Goal: Task Accomplishment & Management: Manage account settings

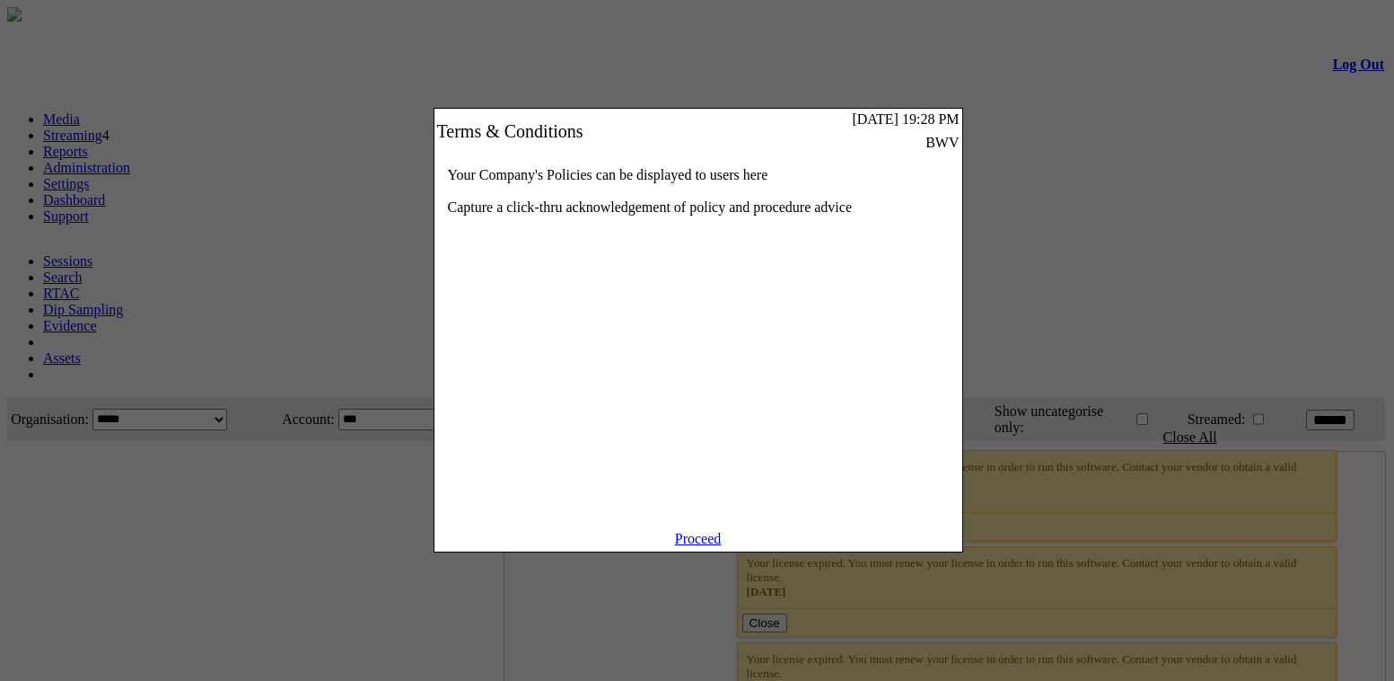
click at [705, 546] on link "Proceed" at bounding box center [698, 538] width 47 height 15
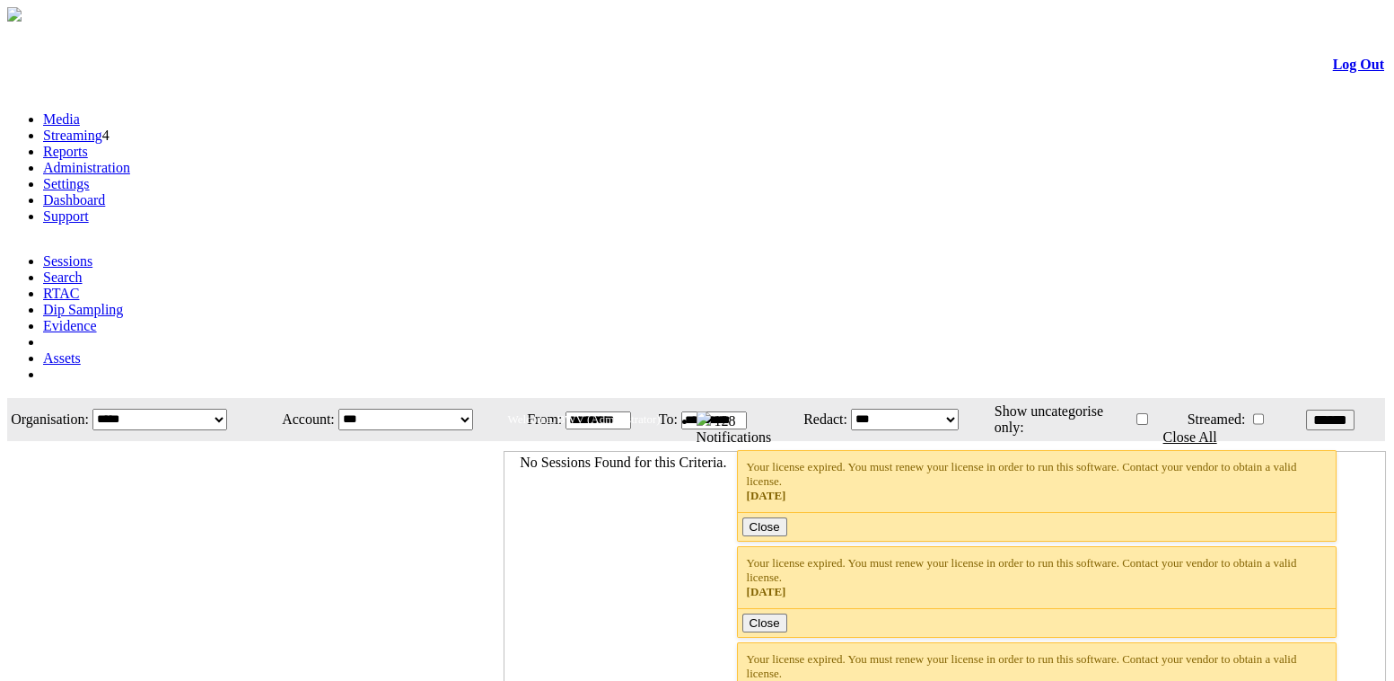
click at [130, 160] on link "Administration" at bounding box center [86, 167] width 87 height 15
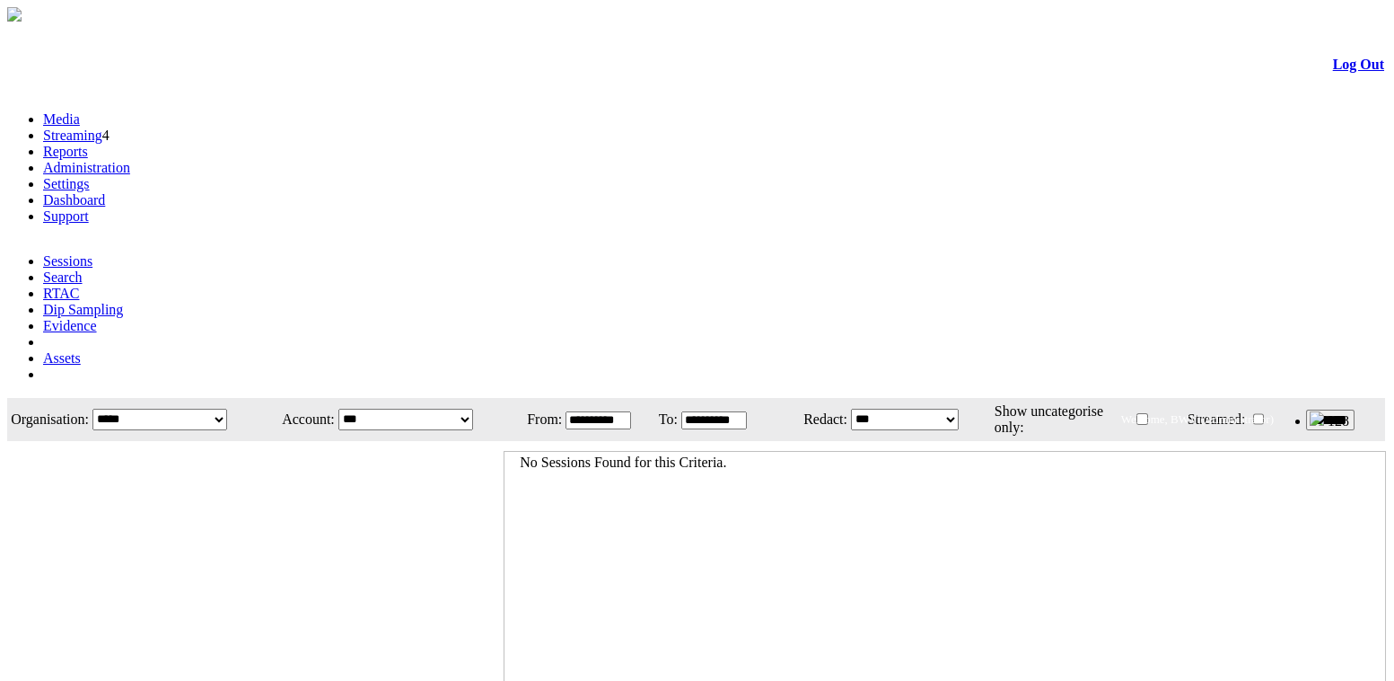
click at [130, 160] on link "Administration" at bounding box center [86, 167] width 87 height 15
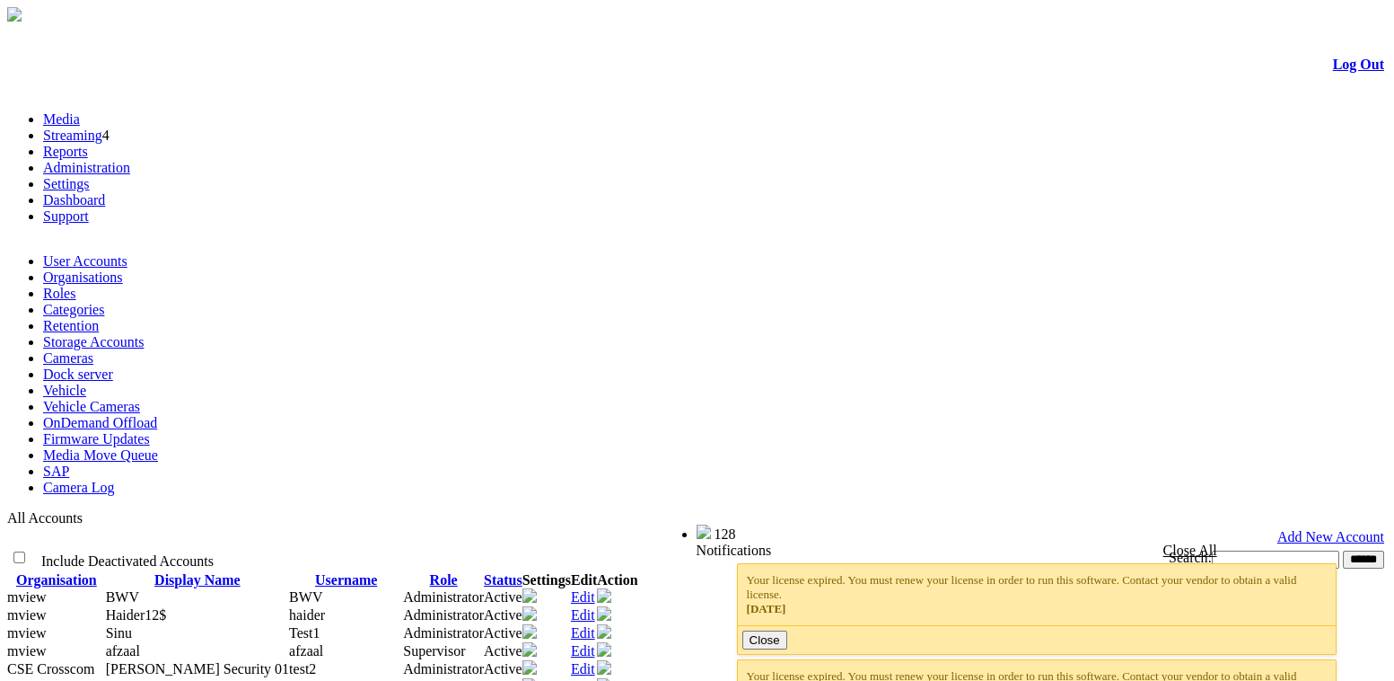
click at [595, 643] on link "Edit" at bounding box center [583, 650] width 24 height 15
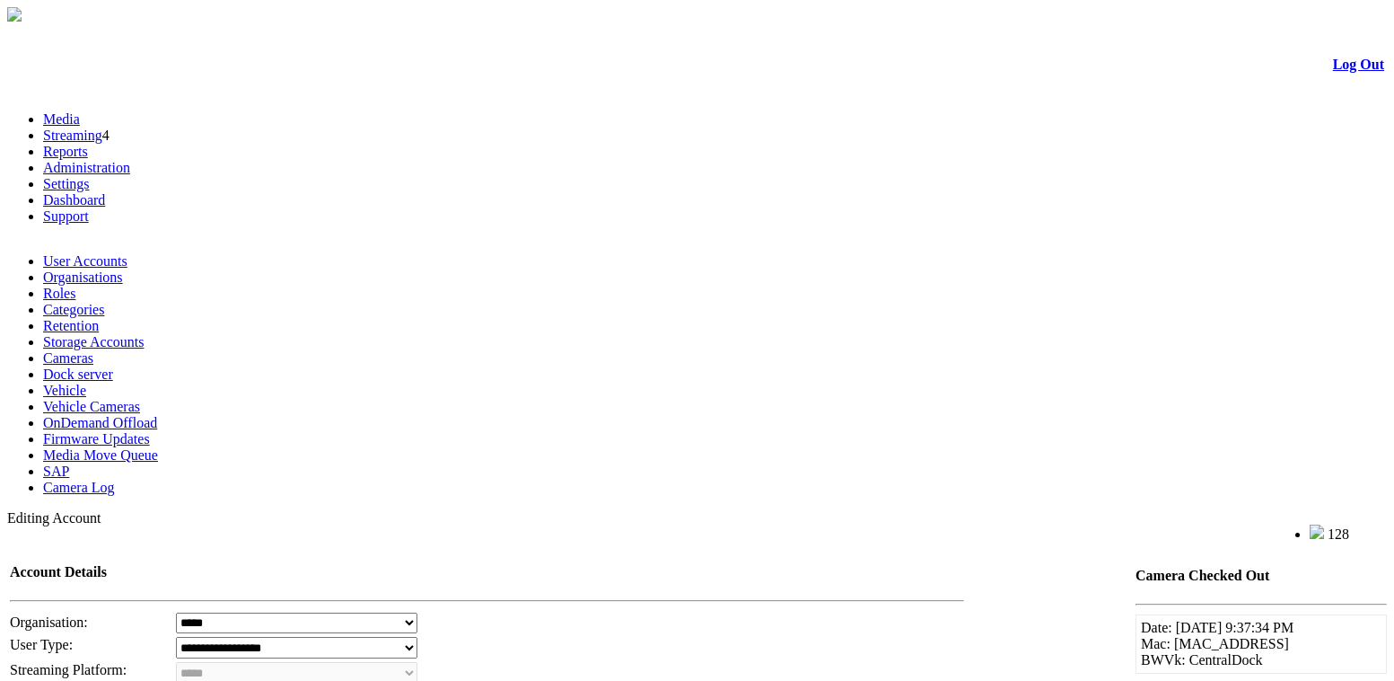
click at [130, 160] on link "Administration" at bounding box center [86, 167] width 87 height 15
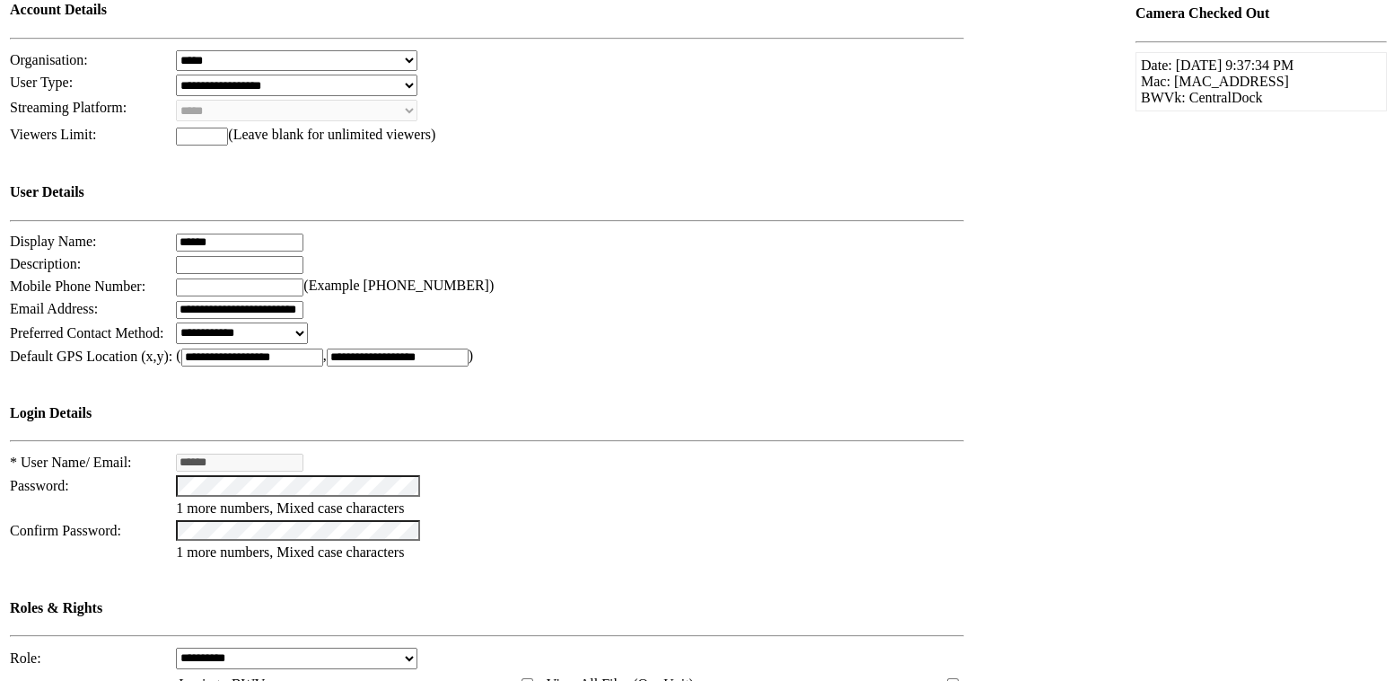
scroll to position [571, 0]
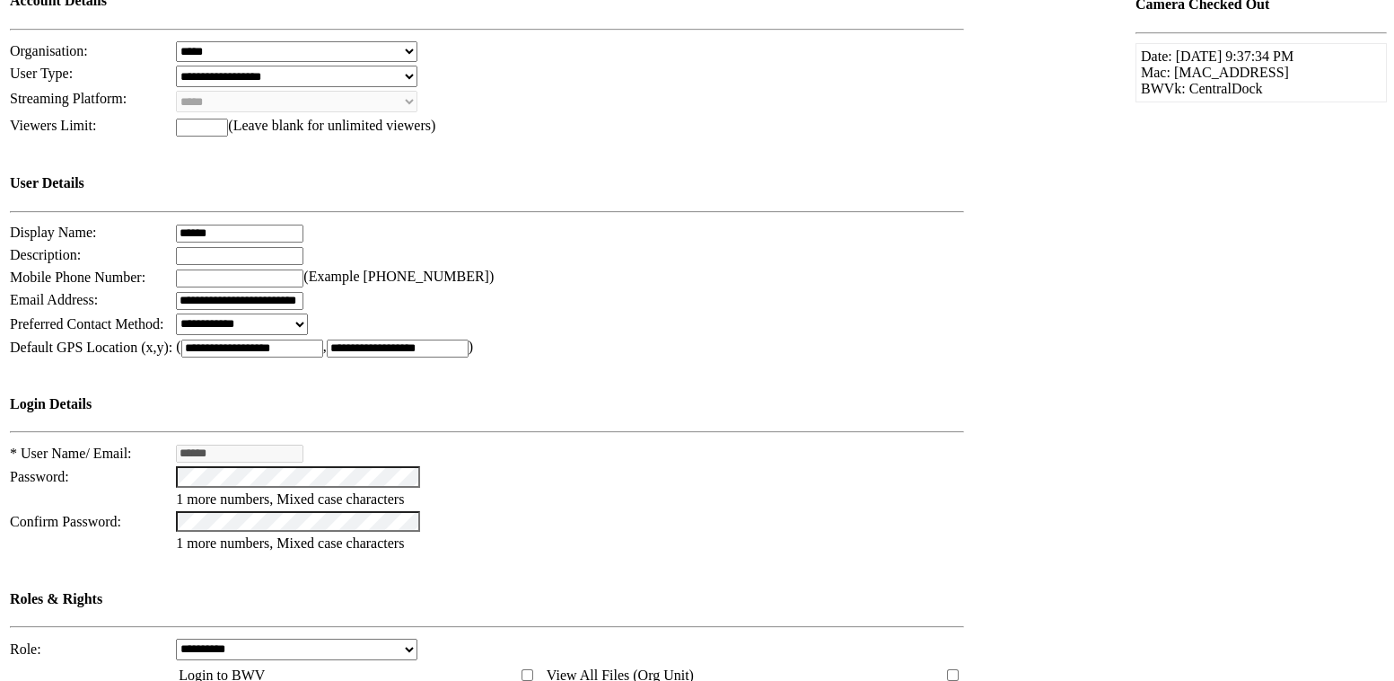
click at [364, 638] on select "**********" at bounding box center [297, 649] width 242 height 22
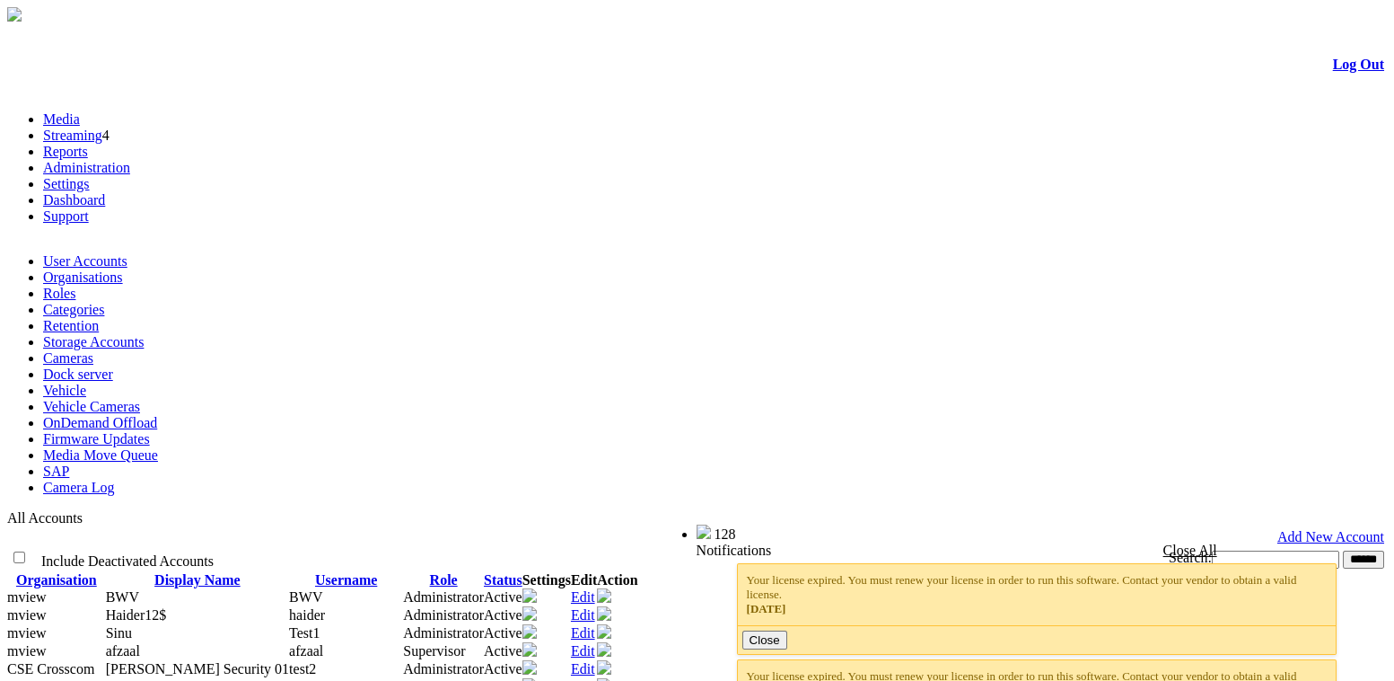
click at [595, 643] on link "Edit" at bounding box center [583, 650] width 24 height 15
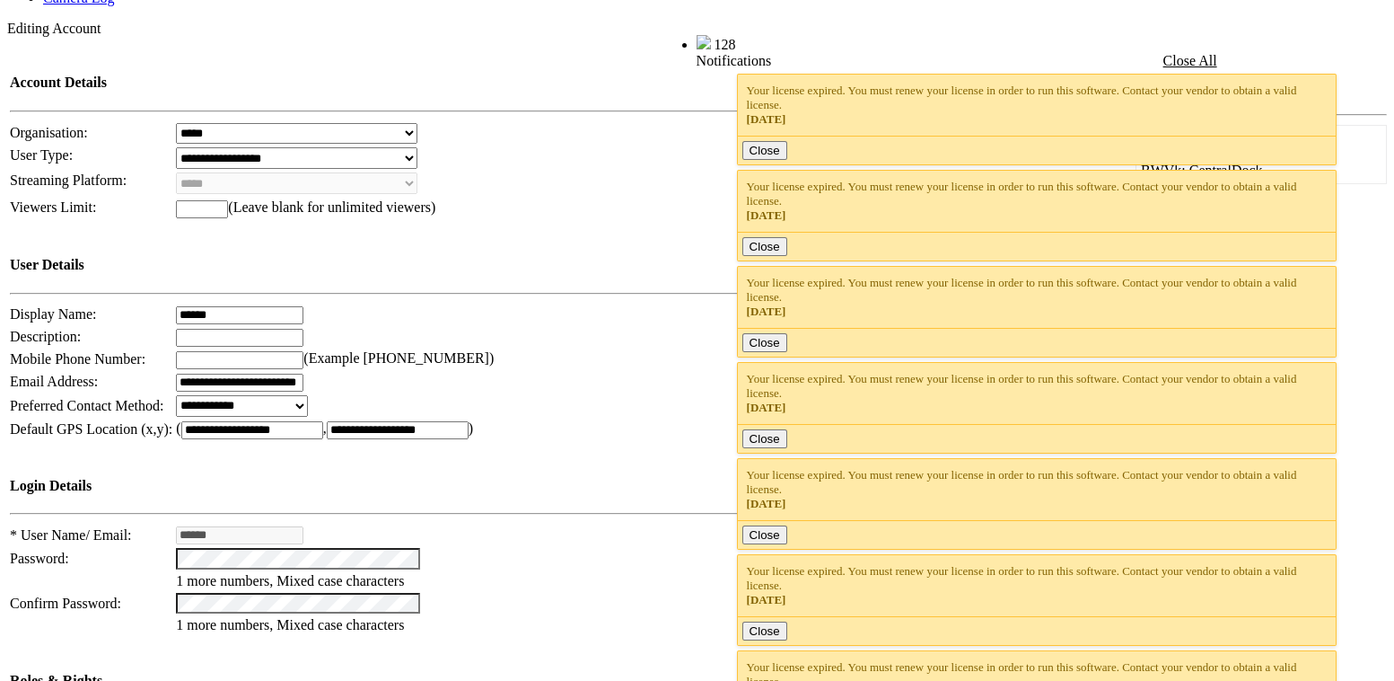
scroll to position [489, 0]
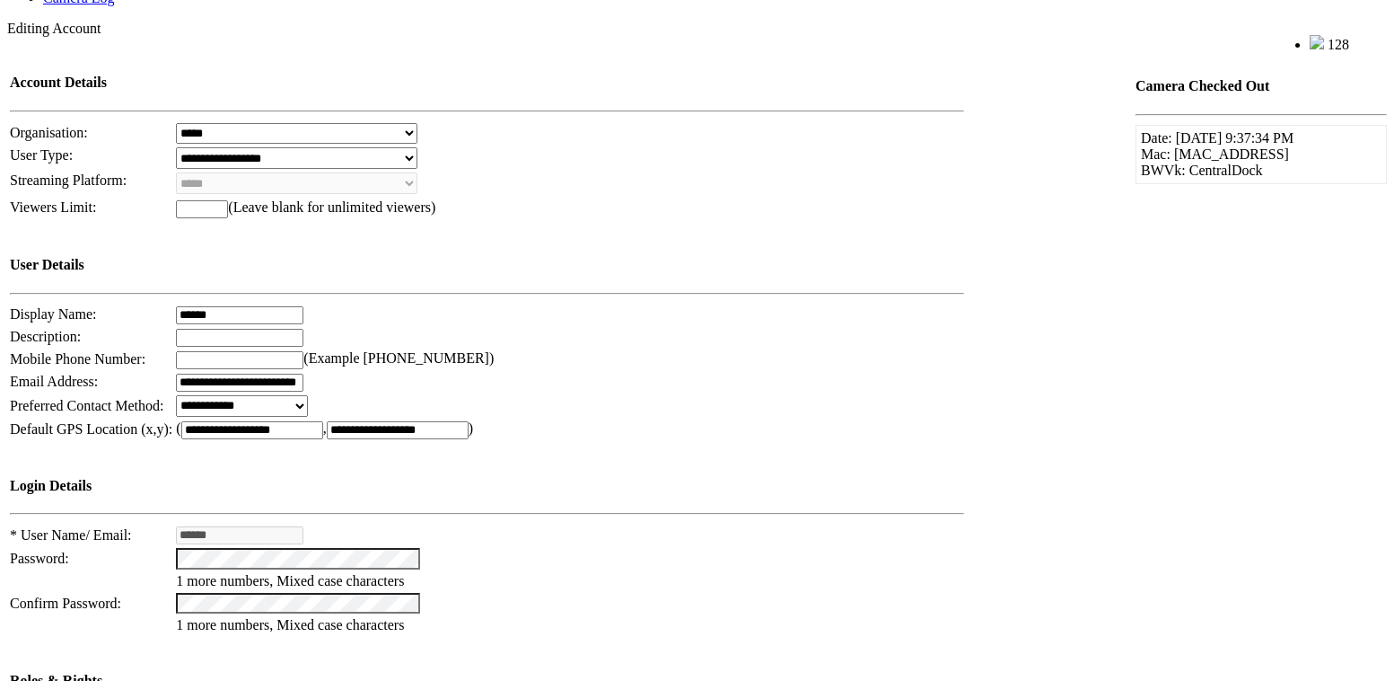
select select "*"
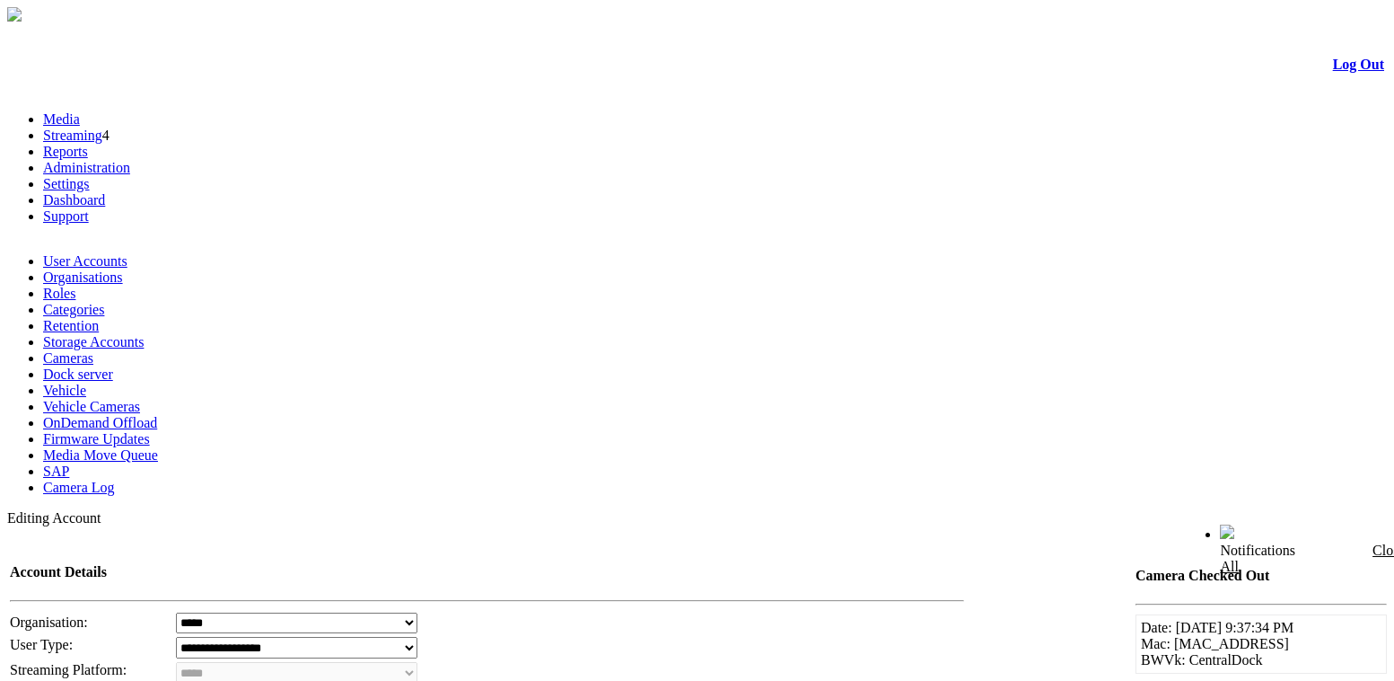
scroll to position [488, 0]
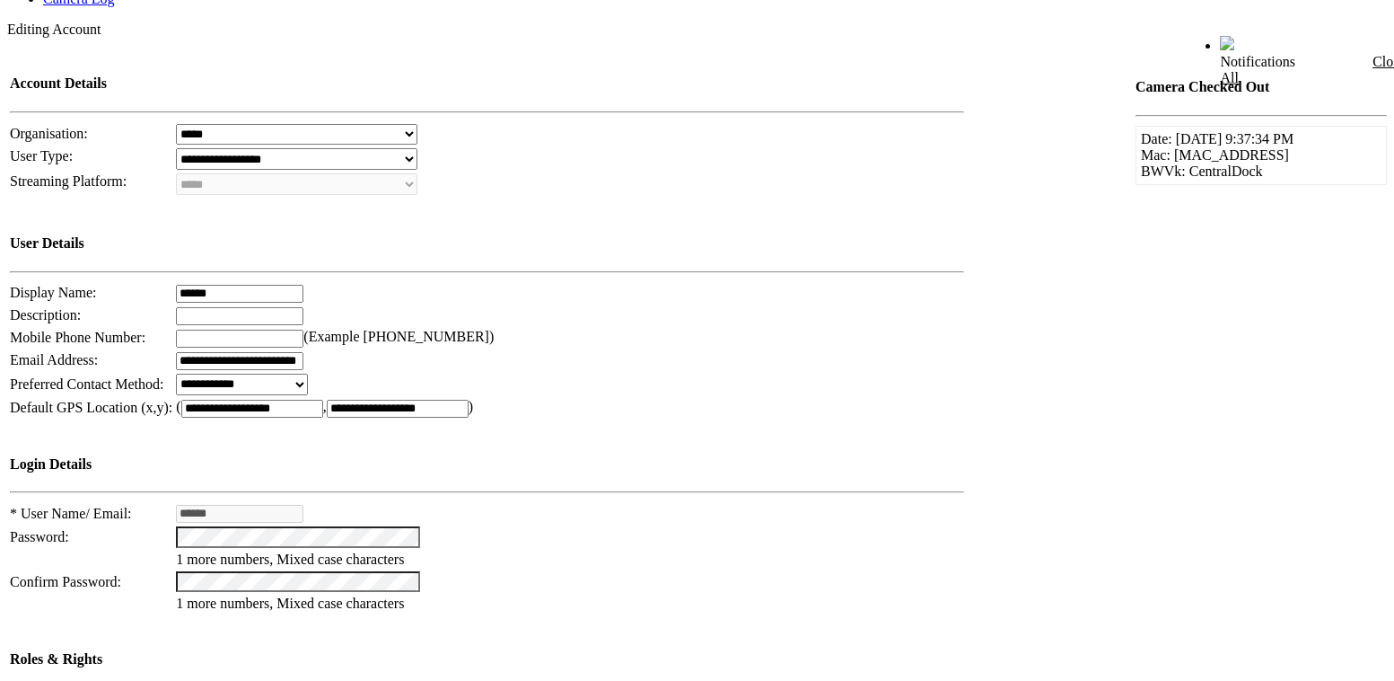
select select "*"
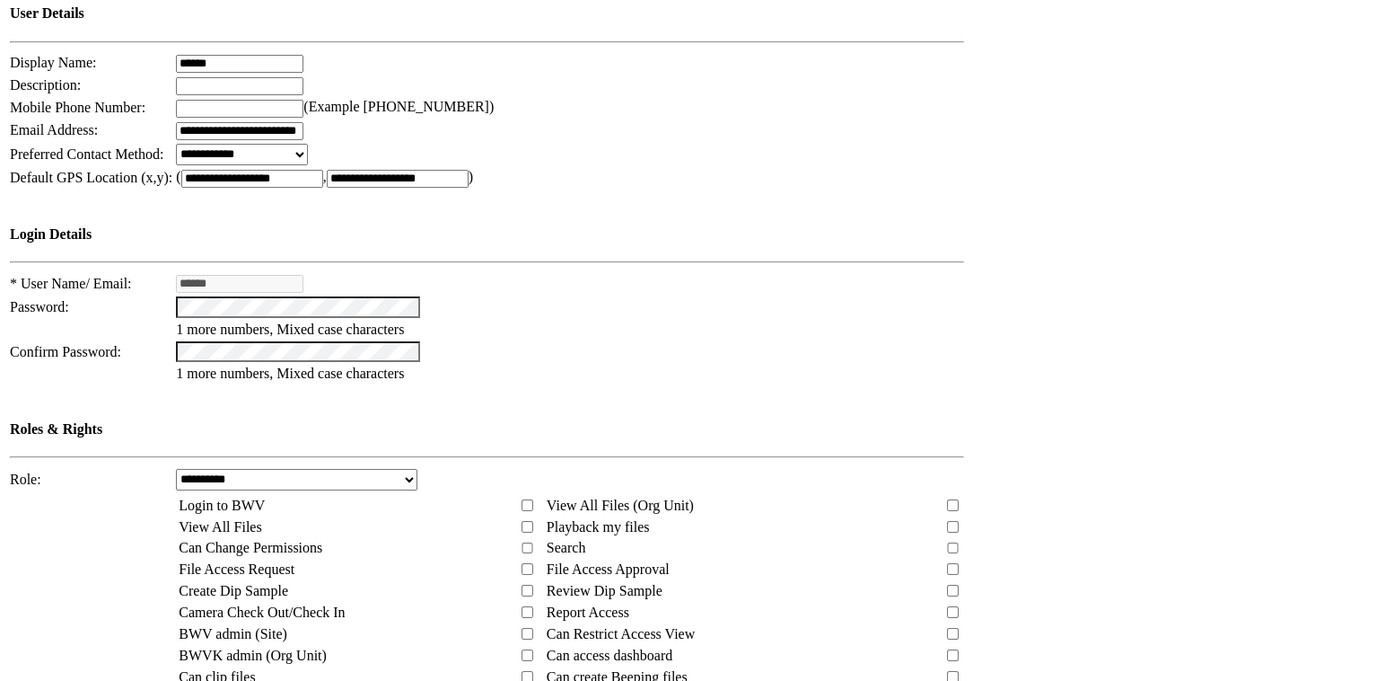
scroll to position [733, 0]
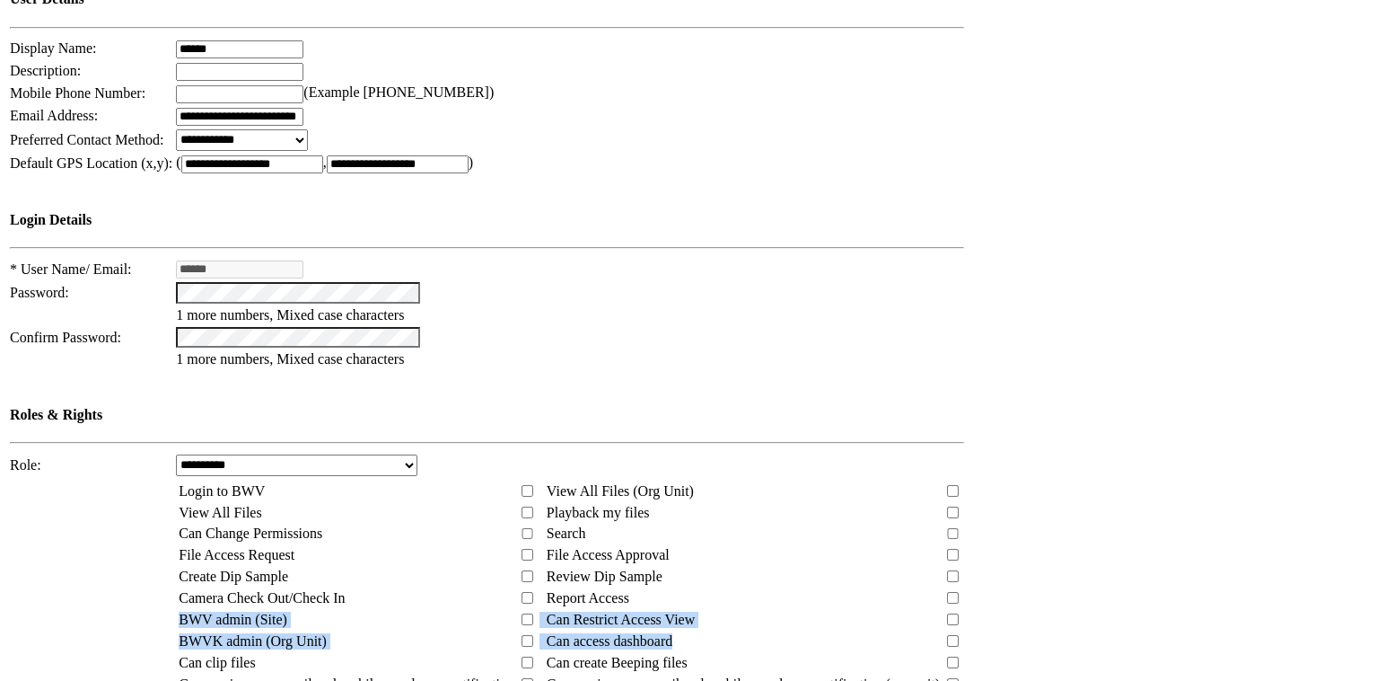
drag, startPoint x: 198, startPoint y: 239, endPoint x: 877, endPoint y: 268, distance: 680.3
click at [877, 481] on tbody "Login to BWV View All Files (Org Unit) View All Files Playback my files Can Cha…" at bounding box center [570, 609] width 785 height 256
click at [1024, 269] on td "**********" at bounding box center [560, 375] width 1106 height 1165
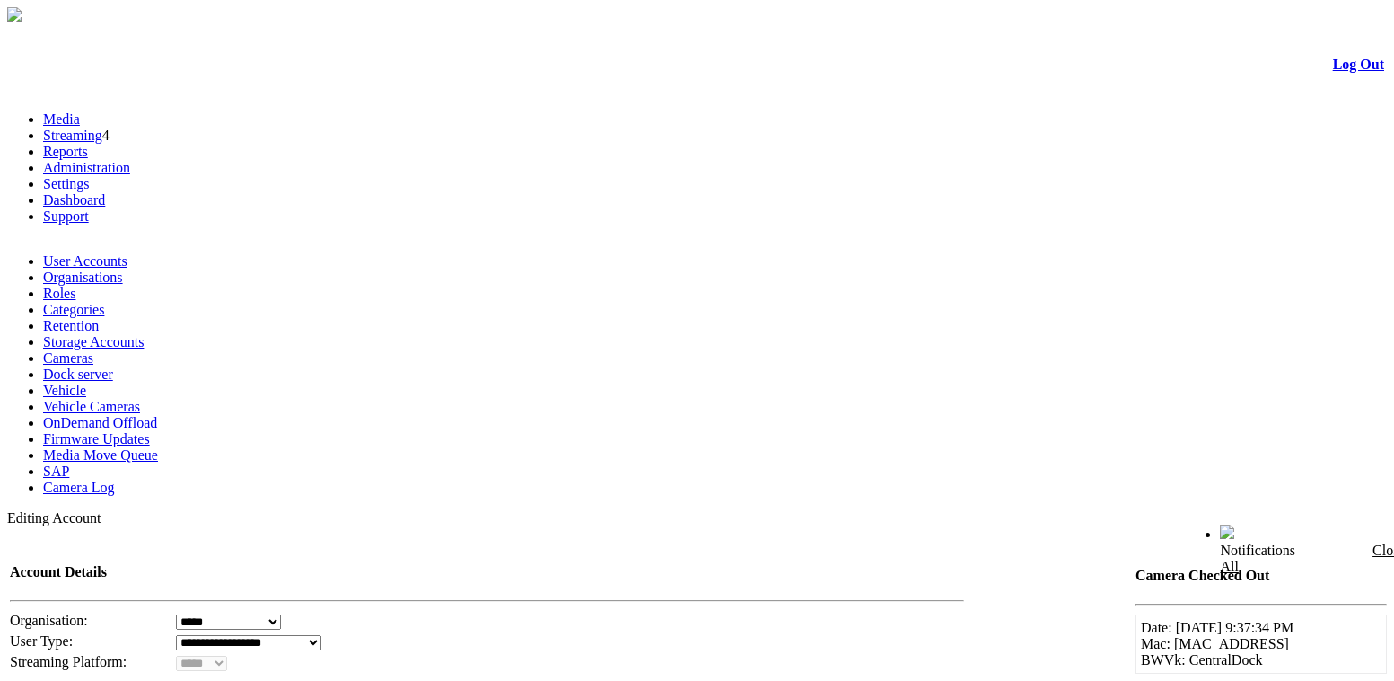
select select "*"
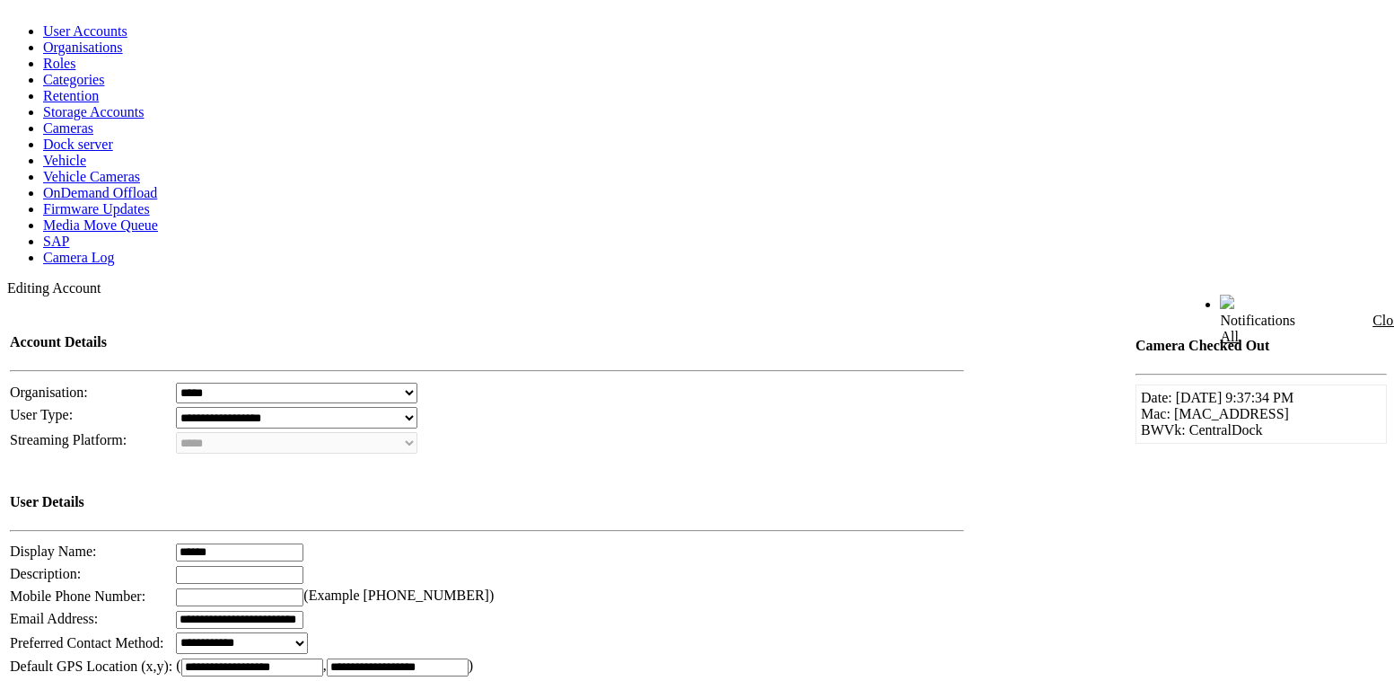
scroll to position [244, 0]
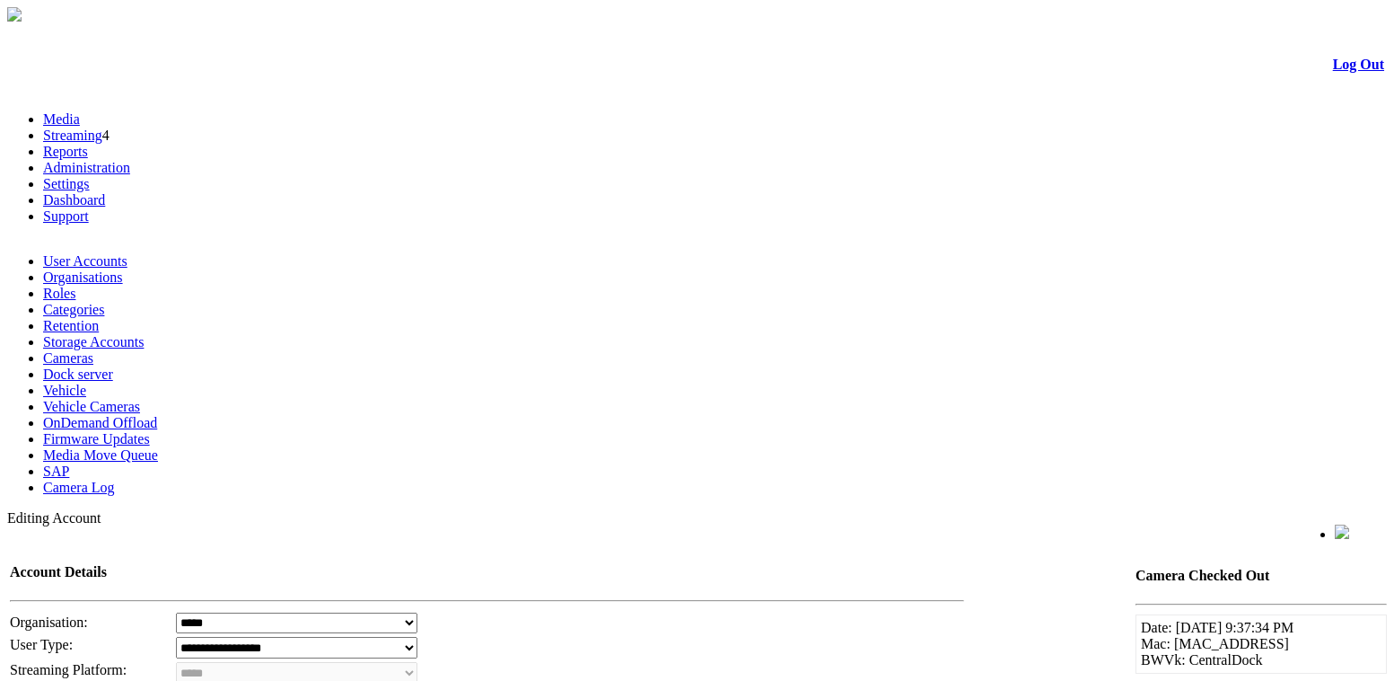
click at [89, 253] on link "User Accounts" at bounding box center [85, 260] width 84 height 15
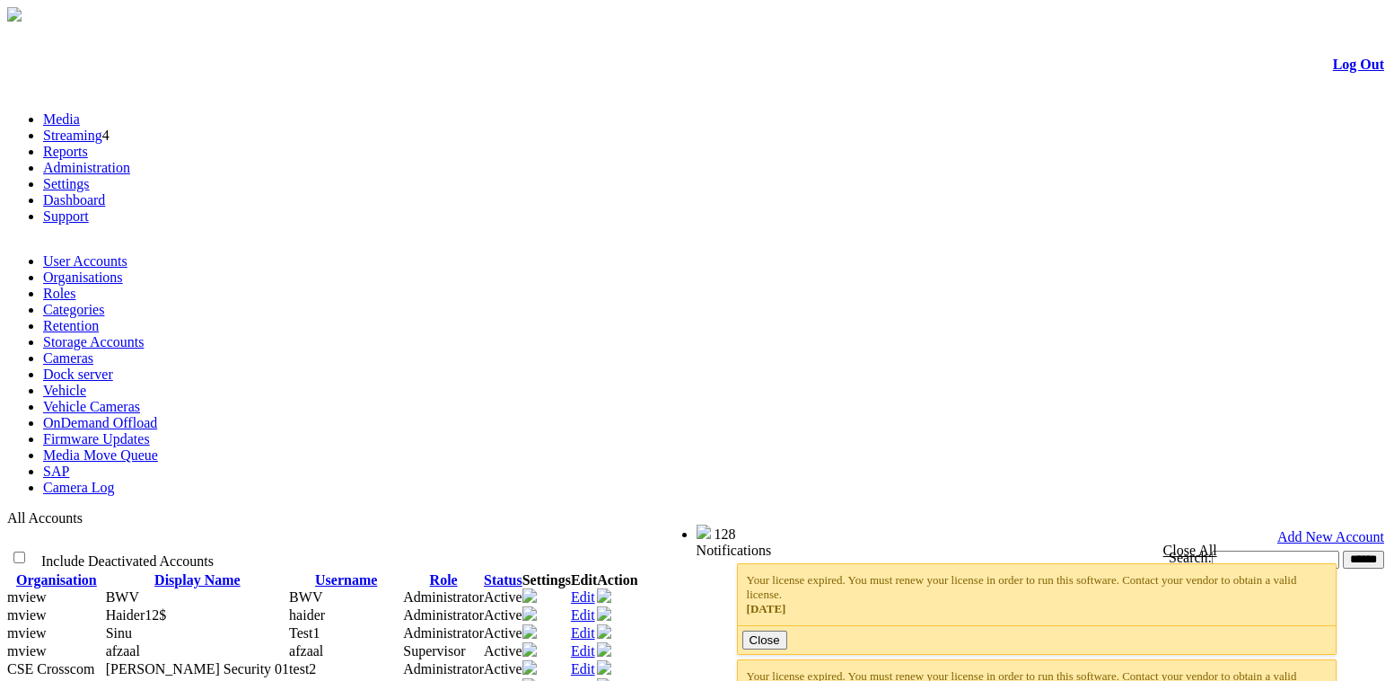
click at [595, 643] on link "Edit" at bounding box center [583, 650] width 24 height 15
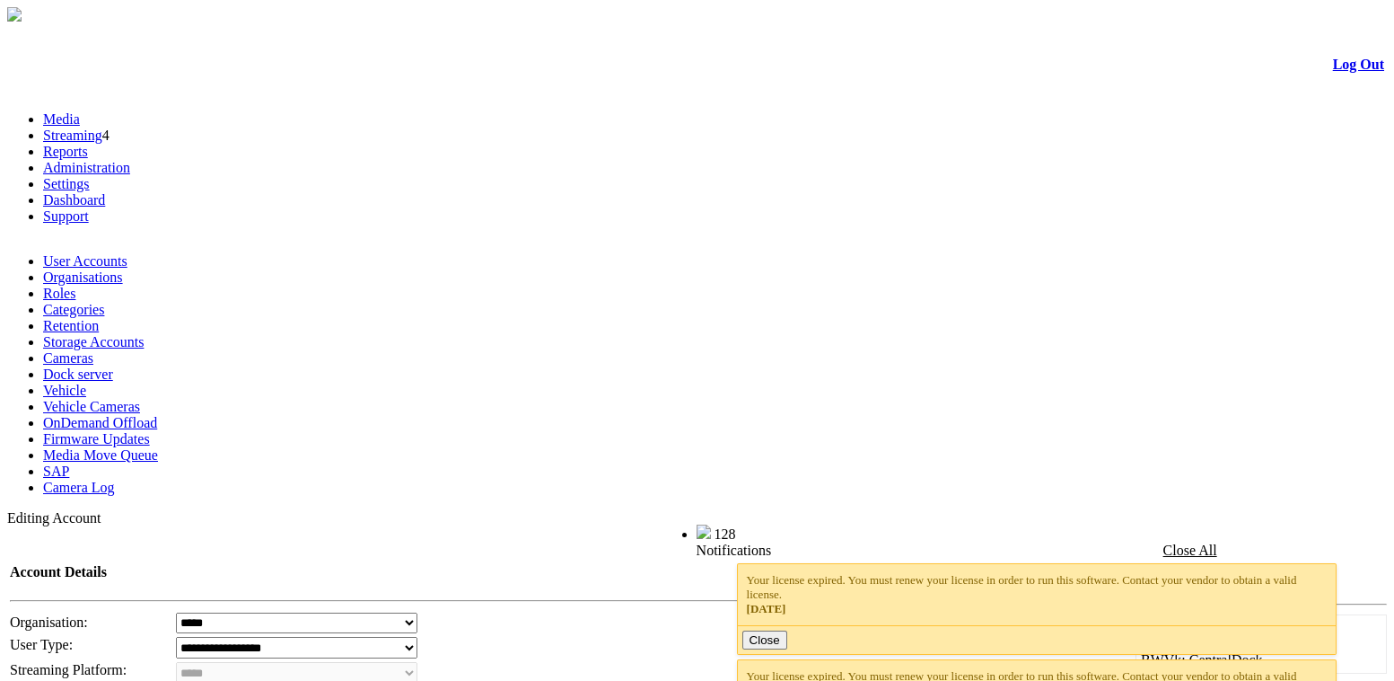
click at [1337, 72] on link "Log Out" at bounding box center [1358, 64] width 51 height 15
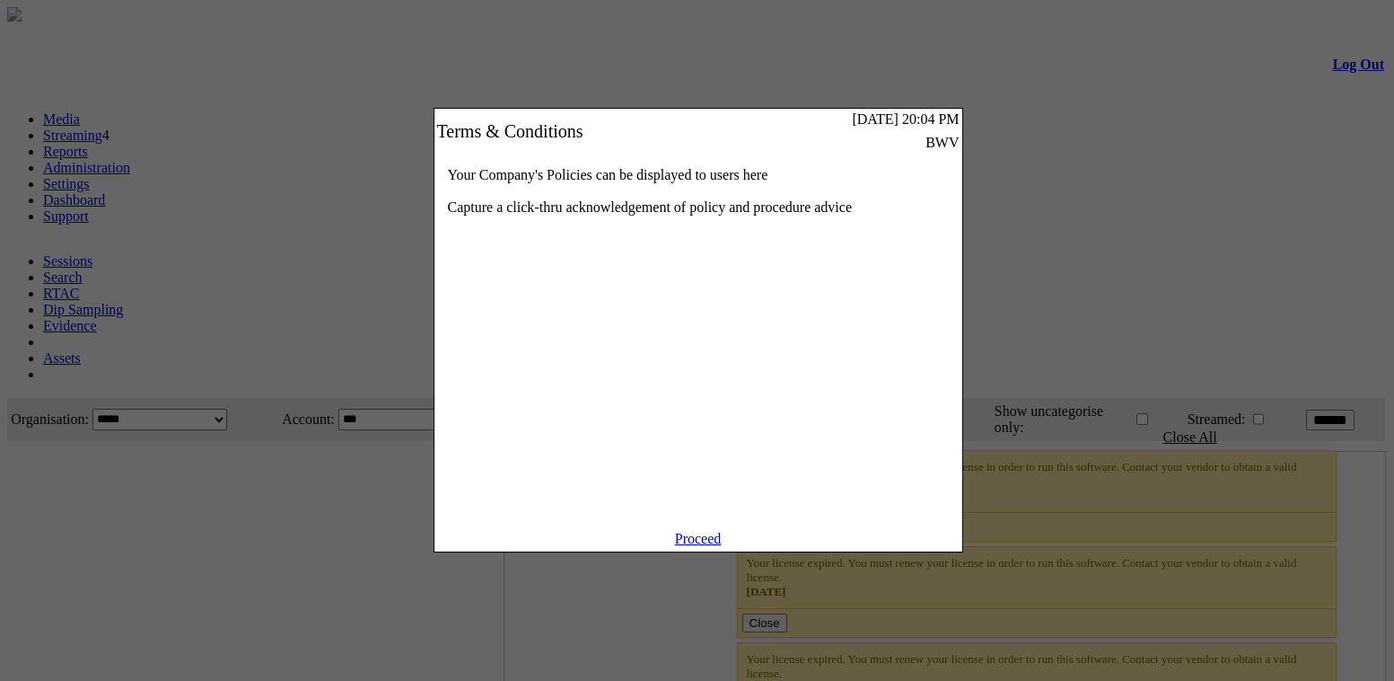
click at [687, 546] on link "Proceed" at bounding box center [698, 538] width 47 height 15
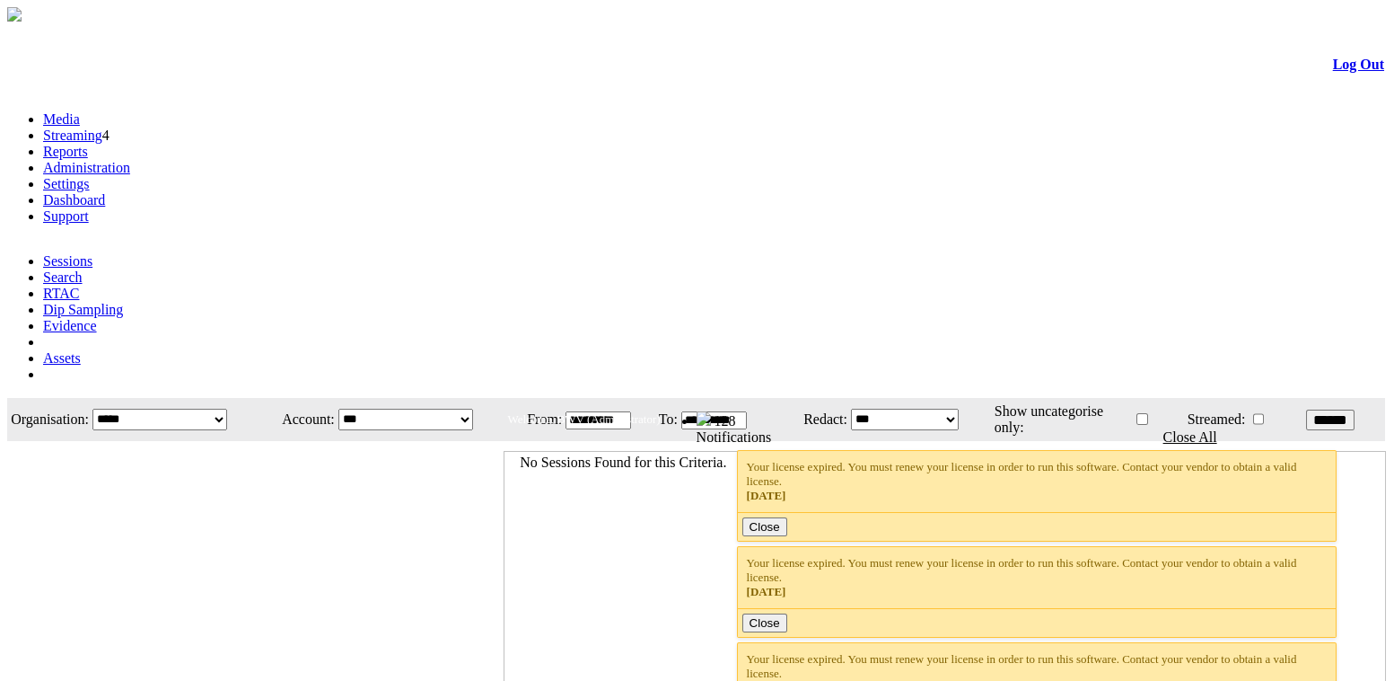
click at [130, 160] on link "Administration" at bounding box center [86, 167] width 87 height 15
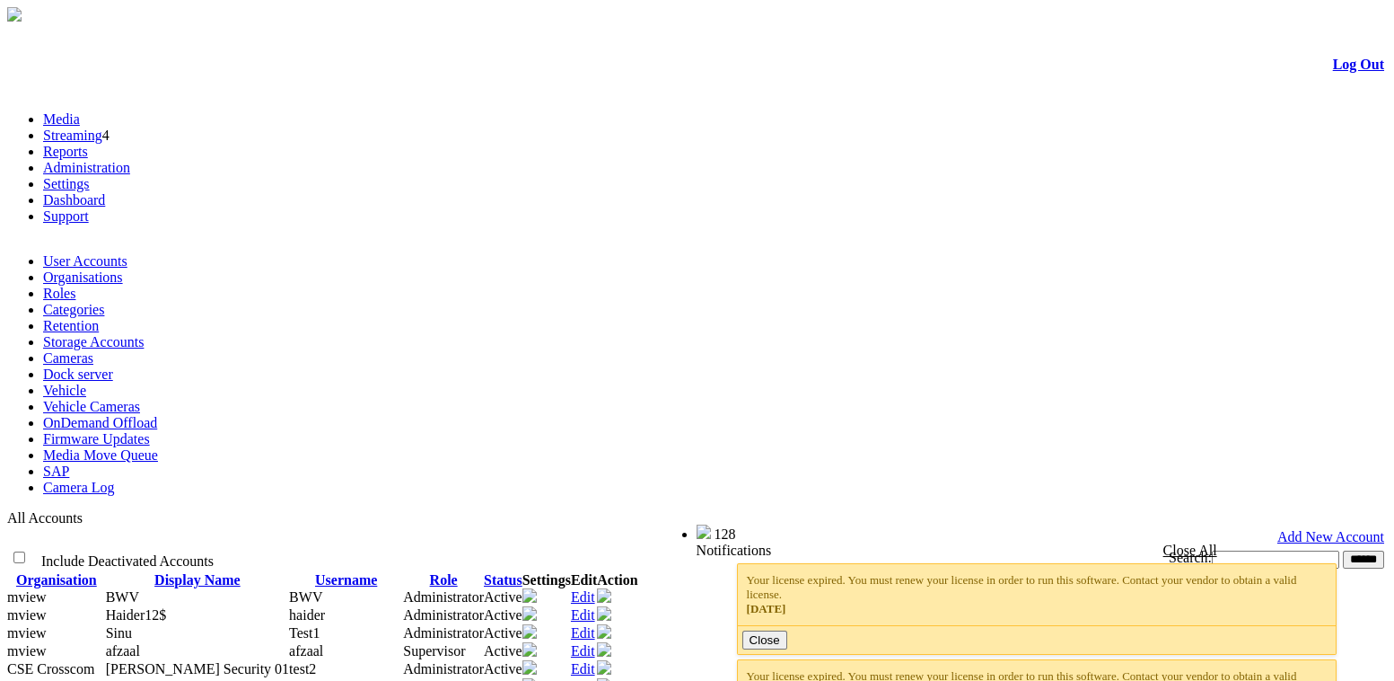
click at [1334, 72] on link "Log Out" at bounding box center [1358, 64] width 51 height 15
